Goal: Task Accomplishment & Management: Manage account settings

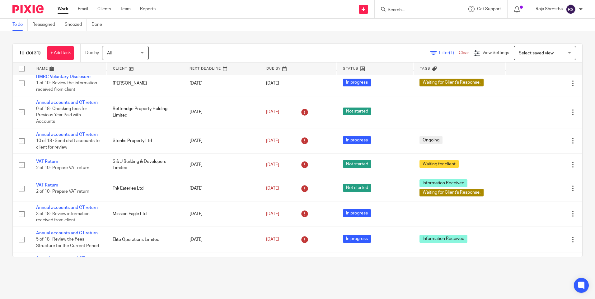
scroll to position [408, 0]
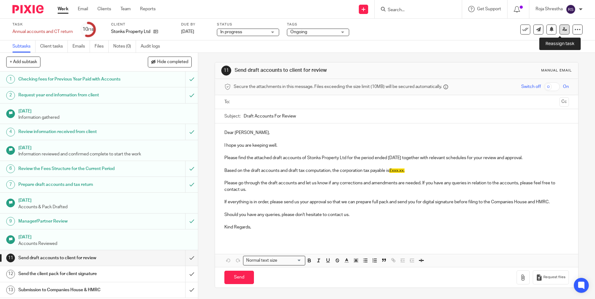
click at [562, 30] on icon at bounding box center [564, 29] width 5 height 5
click at [562, 28] on icon at bounding box center [564, 29] width 5 height 5
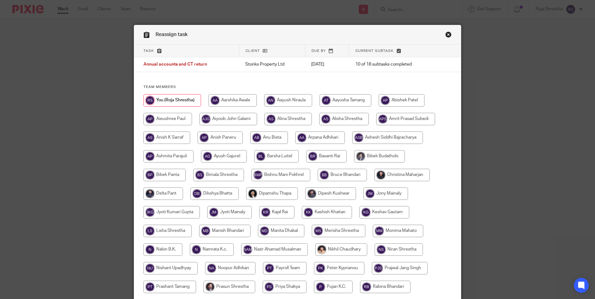
click at [399, 176] on input "radio" at bounding box center [401, 175] width 55 height 12
radio input "true"
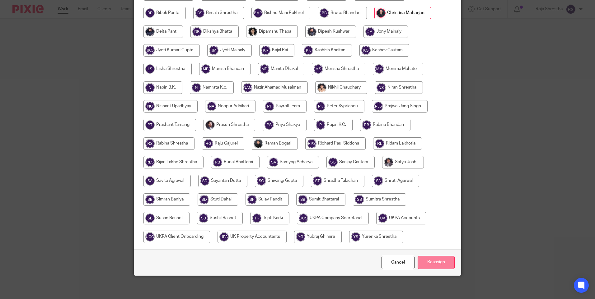
scroll to position [164, 0]
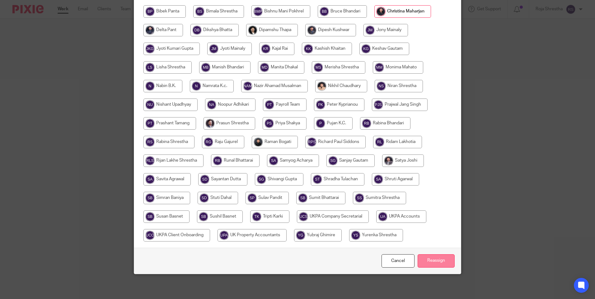
click at [429, 256] on input "Reassign" at bounding box center [436, 261] width 37 height 13
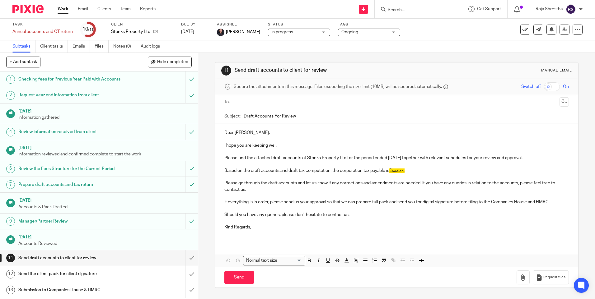
click at [400, 32] on div "Ongoing" at bounding box center [369, 32] width 62 height 7
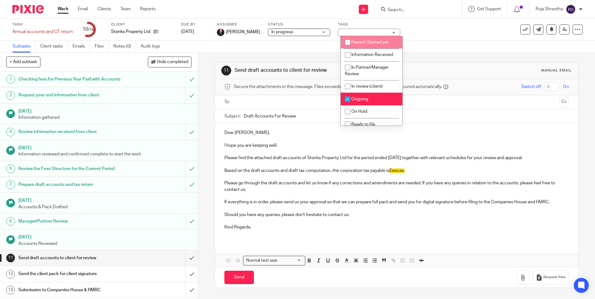
click at [324, 30] on div "In progress In progress" at bounding box center [299, 32] width 62 height 7
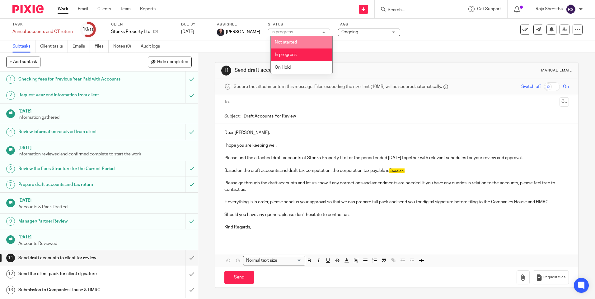
click at [392, 31] on div "Ongoing" at bounding box center [369, 32] width 62 height 7
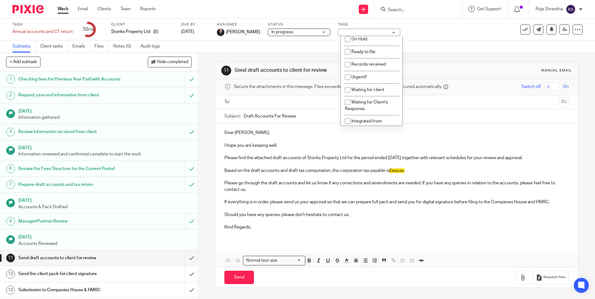
scroll to position [138, 0]
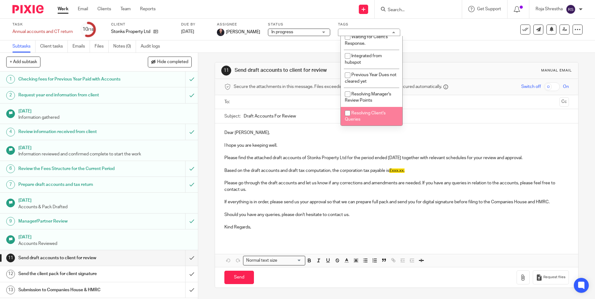
click at [206, 113] on div "11 Send draft accounts to client for review Manual email Secure the attachments…" at bounding box center [396, 176] width 397 height 246
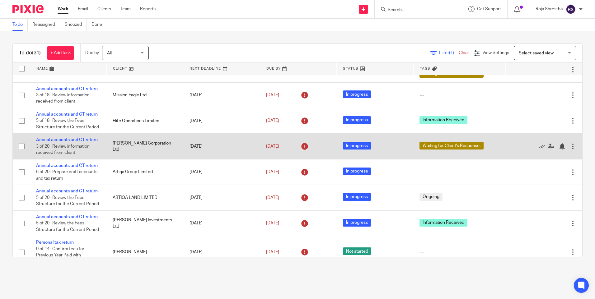
scroll to position [563, 0]
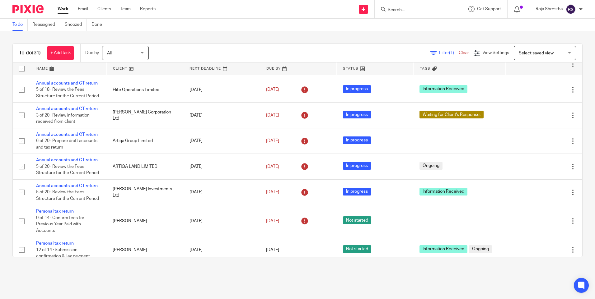
click at [299, 267] on div "To do (31) + Add task Due by All All [DATE] [DATE] This week Next week This mon…" at bounding box center [297, 150] width 595 height 239
drag, startPoint x: 299, startPoint y: 267, endPoint x: 282, endPoint y: 269, distance: 17.6
click at [282, 269] on div "To do (31) + Add task Due by All All [DATE] [DATE] This week Next week This mon…" at bounding box center [297, 150] width 595 height 239
